Goal: Use online tool/utility: Use online tool/utility

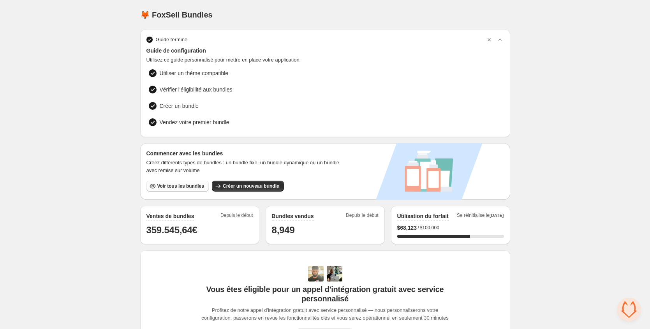
click at [172, 183] on span "Voir tous les bundles" at bounding box center [180, 186] width 47 height 6
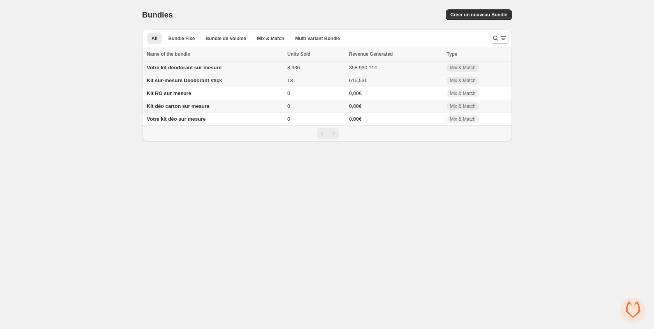
click at [200, 69] on span "Votre kit déodorant sur mesure" at bounding box center [184, 68] width 75 height 6
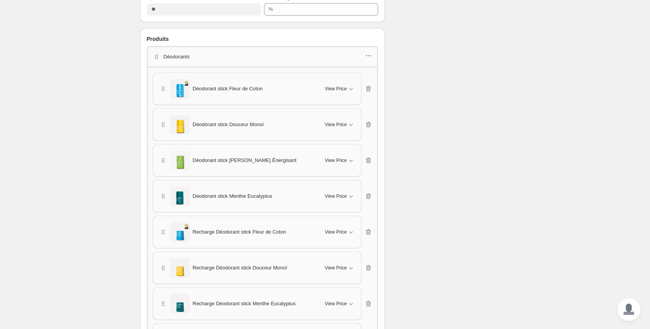
scroll to position [469, 0]
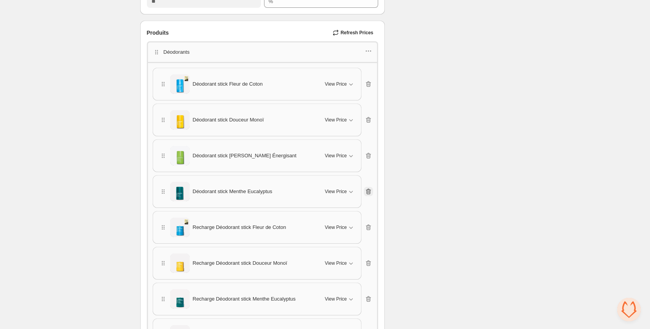
click at [369, 192] on icon "button" at bounding box center [368, 192] width 1 height 2
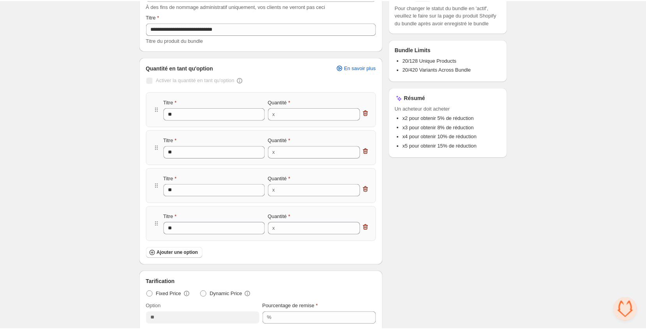
scroll to position [0, 0]
